Goal: Task Accomplishment & Management: Use online tool/utility

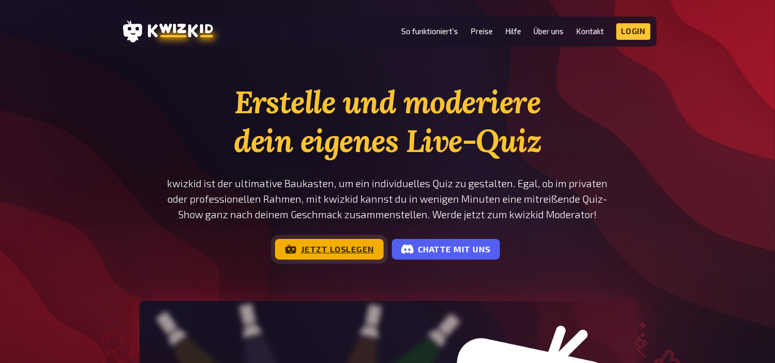
click at [344, 242] on link "Jetzt loslegen" at bounding box center [329, 249] width 109 height 21
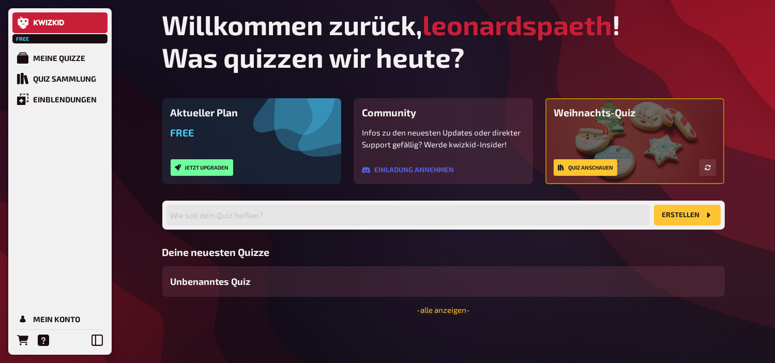
scroll to position [2, 0]
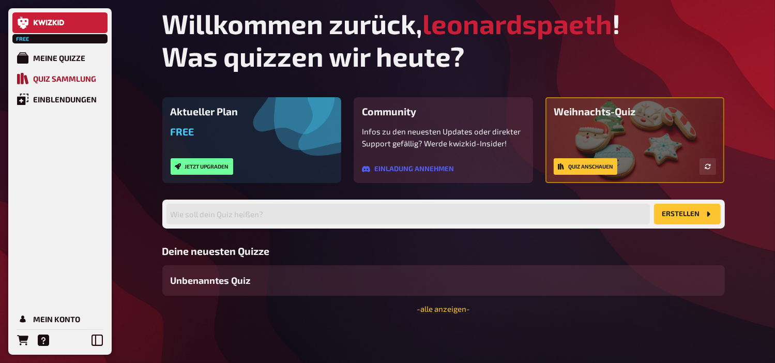
click at [73, 69] on link "Quiz Sammlung" at bounding box center [59, 78] width 95 height 21
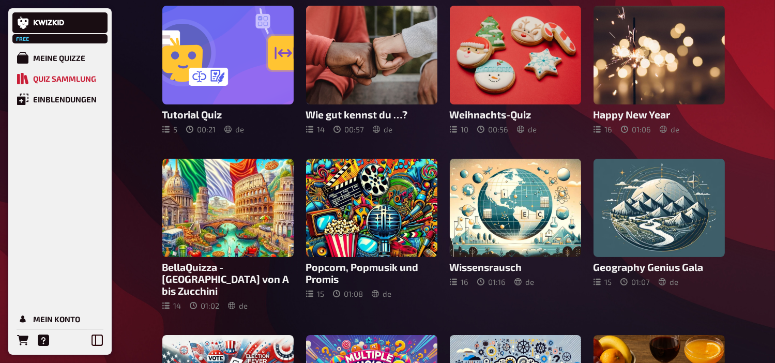
scroll to position [103, 0]
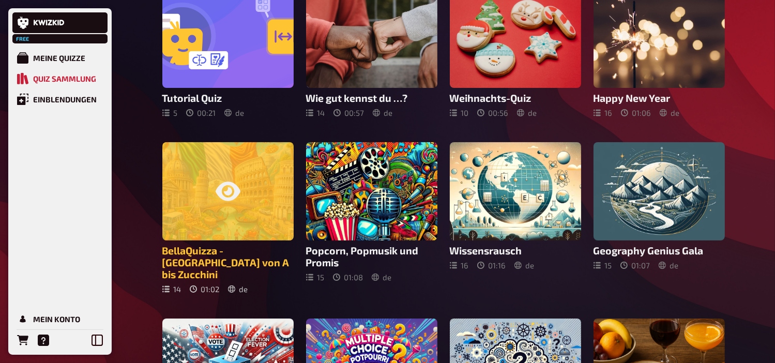
click at [227, 224] on div at bounding box center [227, 191] width 131 height 99
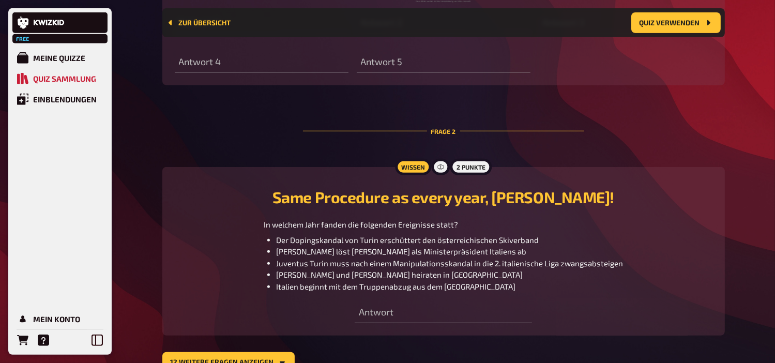
scroll to position [730, 0]
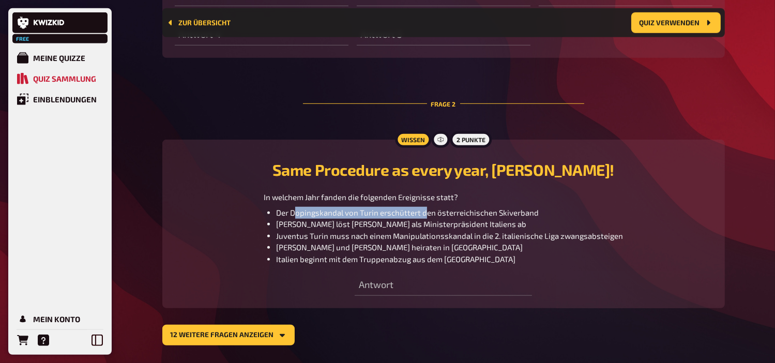
drag, startPoint x: 298, startPoint y: 183, endPoint x: 427, endPoint y: 183, distance: 129.2
click at [427, 208] on span "Der Dopingskandal von Turin erschüttert den österreichischen Skiverband" at bounding box center [407, 212] width 263 height 9
click at [347, 219] on span "Romano Prodi löst Silvio Berlusconi als Ministerpräsident Italiens ab" at bounding box center [401, 223] width 250 height 9
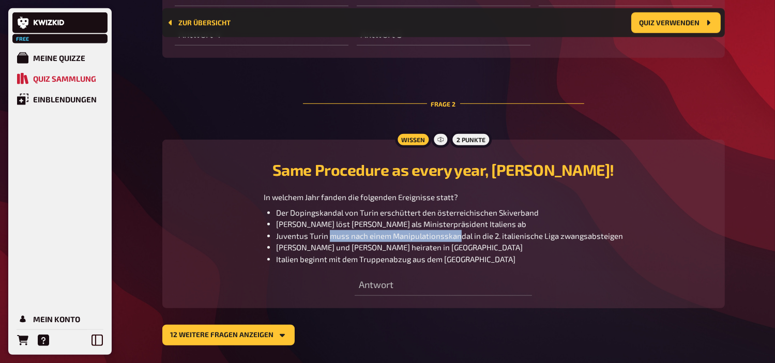
drag, startPoint x: 332, startPoint y: 203, endPoint x: 458, endPoint y: 203, distance: 126.6
click at [458, 231] on span "Juventus Turin muss nach einem Manipulationsskandal in die 2. italienische Liga…" at bounding box center [449, 235] width 347 height 9
click at [271, 325] on button "12 weitere Fragen anzeigen" at bounding box center [228, 335] width 132 height 21
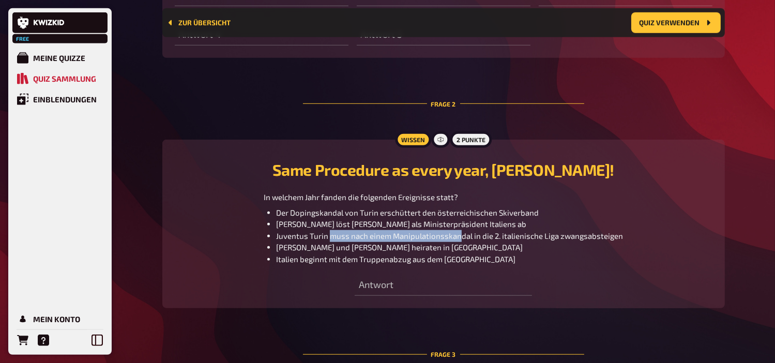
scroll to position [936, 0]
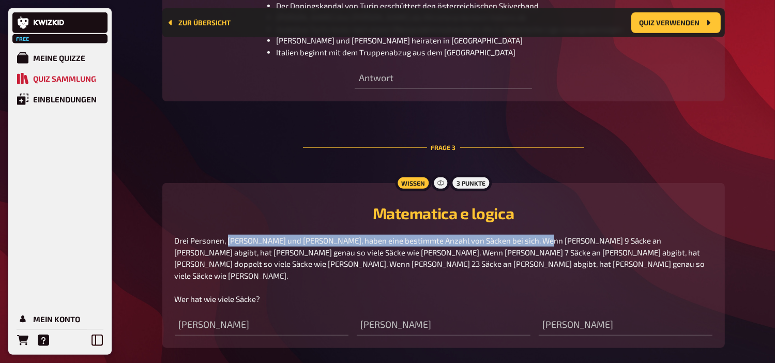
drag, startPoint x: 228, startPoint y: 208, endPoint x: 529, endPoint y: 207, distance: 300.8
click at [529, 236] on span "Drei Personen, Carlo, Luca und Federico, haben eine bestimmte Anzahl von Säcken…" at bounding box center [441, 270] width 532 height 68
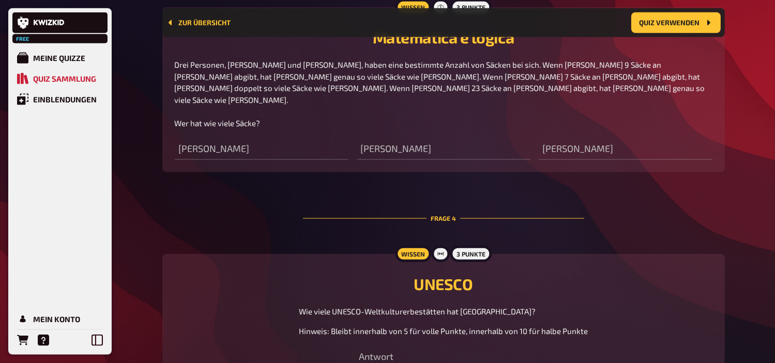
scroll to position [1143, 0]
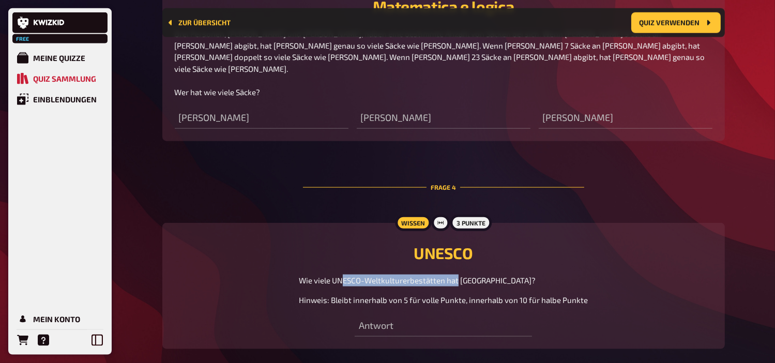
drag, startPoint x: 346, startPoint y: 235, endPoint x: 458, endPoint y: 235, distance: 111.6
click at [458, 275] on span "Wie viele UNESCO-Weltkulturerbestätten hat Italien?" at bounding box center [417, 279] width 237 height 9
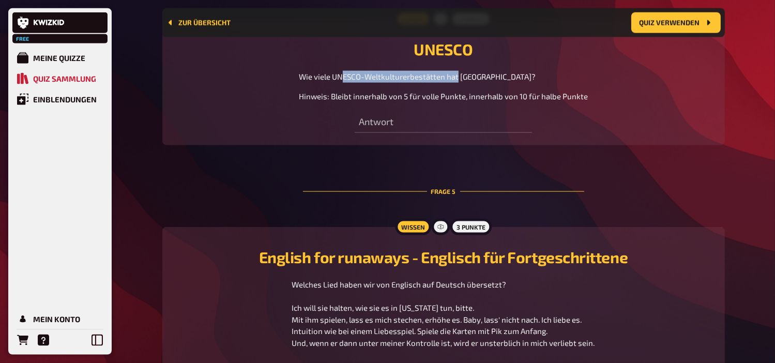
scroll to position [1350, 0]
